Goal: Use online tool/utility: Utilize a website feature to perform a specific function

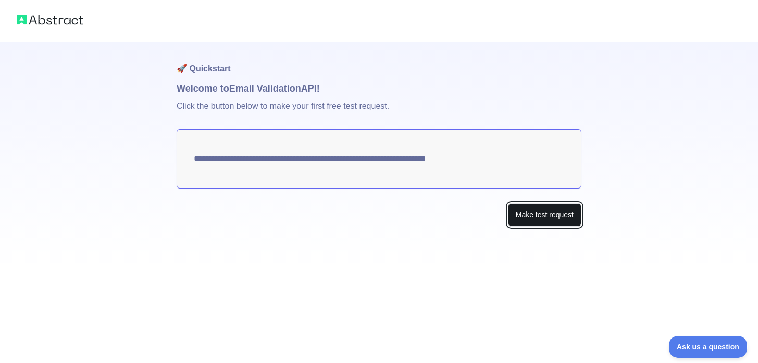
click at [537, 221] on button "Make test request" at bounding box center [544, 214] width 73 height 23
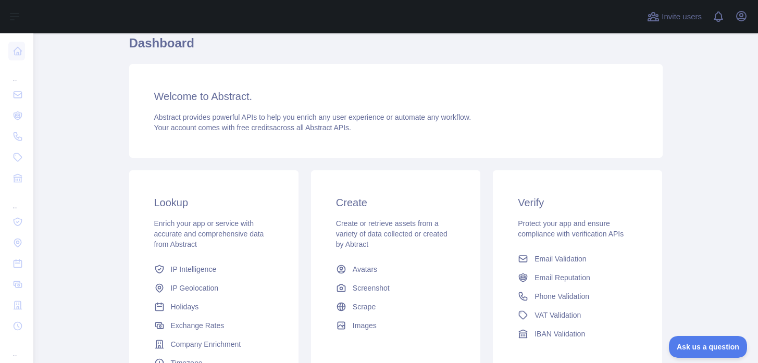
scroll to position [156, 0]
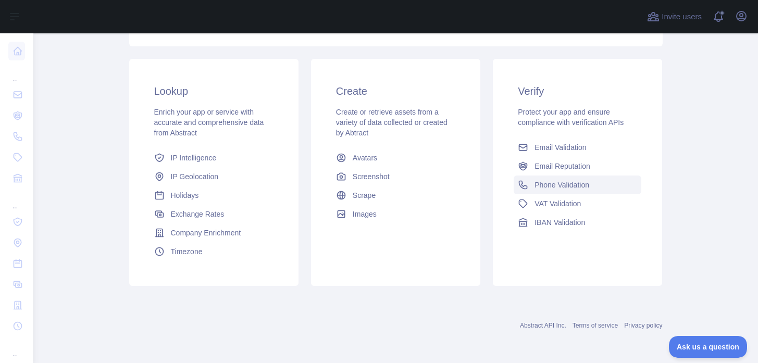
click at [562, 186] on span "Phone Validation" at bounding box center [561, 185] width 55 height 10
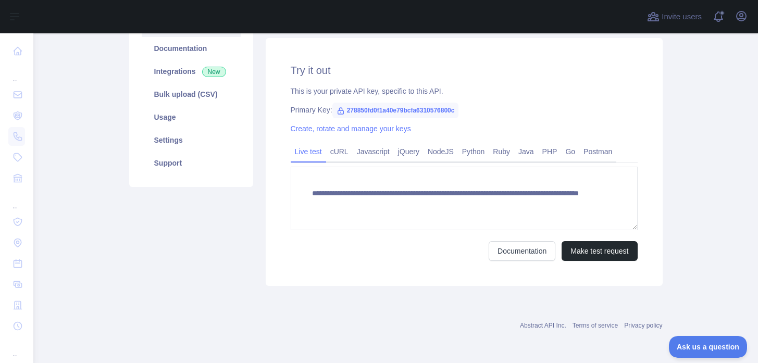
scroll to position [132, 0]
click at [373, 154] on link "Javascript" at bounding box center [372, 151] width 41 height 17
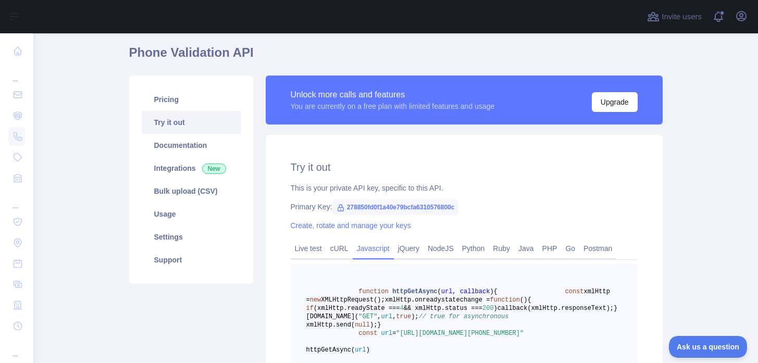
scroll to position [0, 0]
